Goal: Task Accomplishment & Management: Manage account settings

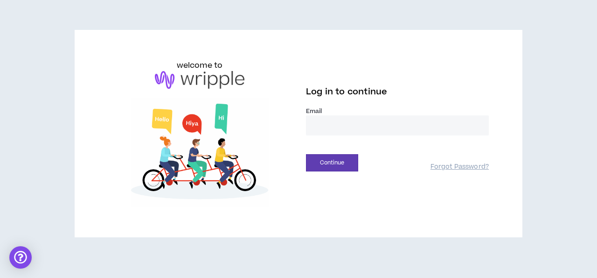
click at [337, 109] on label "Email *" at bounding box center [397, 111] width 183 height 8
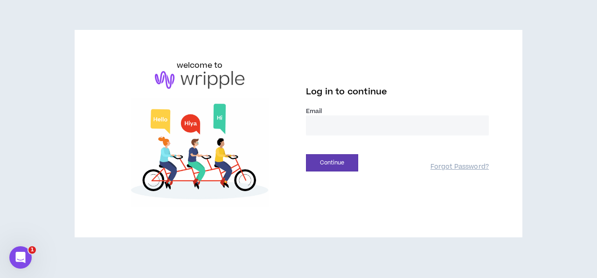
click at [349, 127] on input "email" at bounding box center [397, 125] width 183 height 20
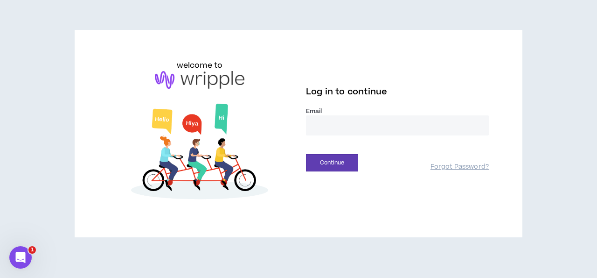
click at [349, 127] on input "email" at bounding box center [397, 125] width 183 height 20
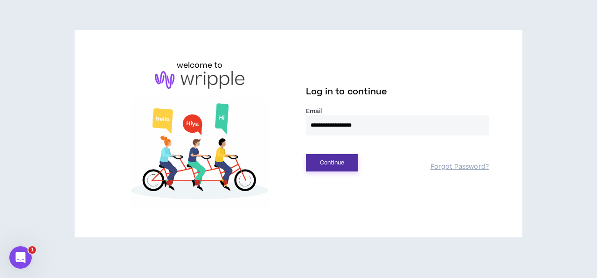
type input "**********"
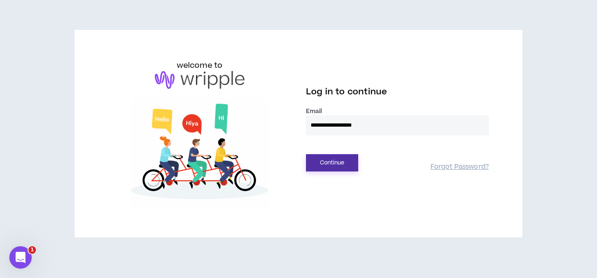
click at [331, 162] on button "Continue" at bounding box center [332, 162] width 52 height 17
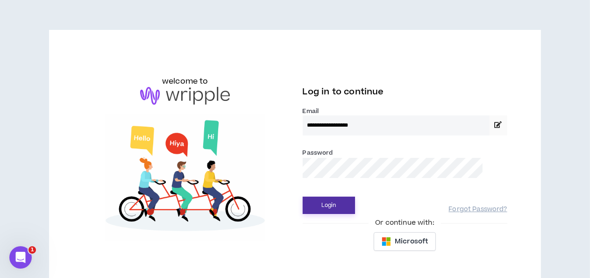
click at [327, 203] on button "Login" at bounding box center [328, 205] width 52 height 17
